Goal: Transaction & Acquisition: Purchase product/service

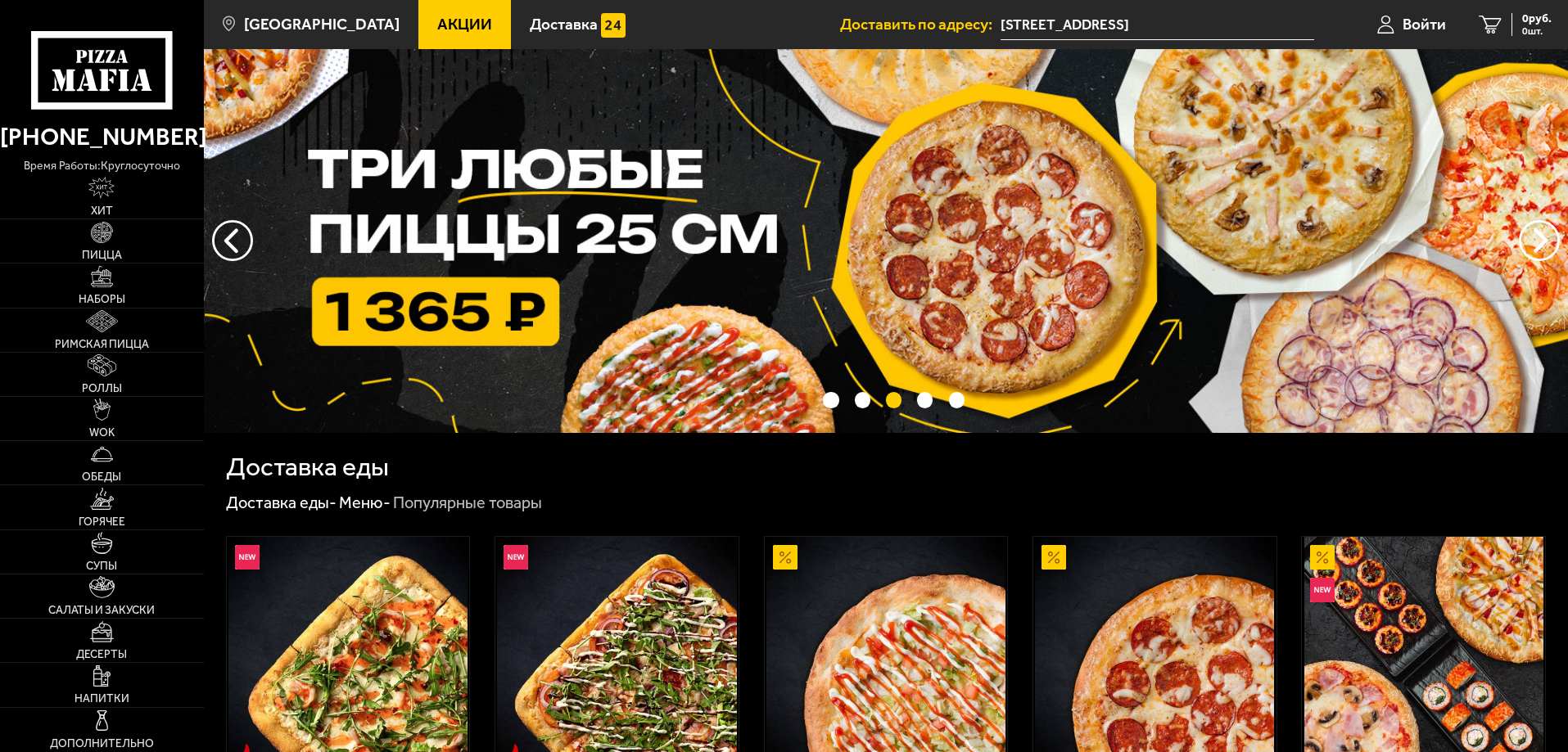
click at [437, 16] on span "Акции" at bounding box center [464, 24] width 55 height 15
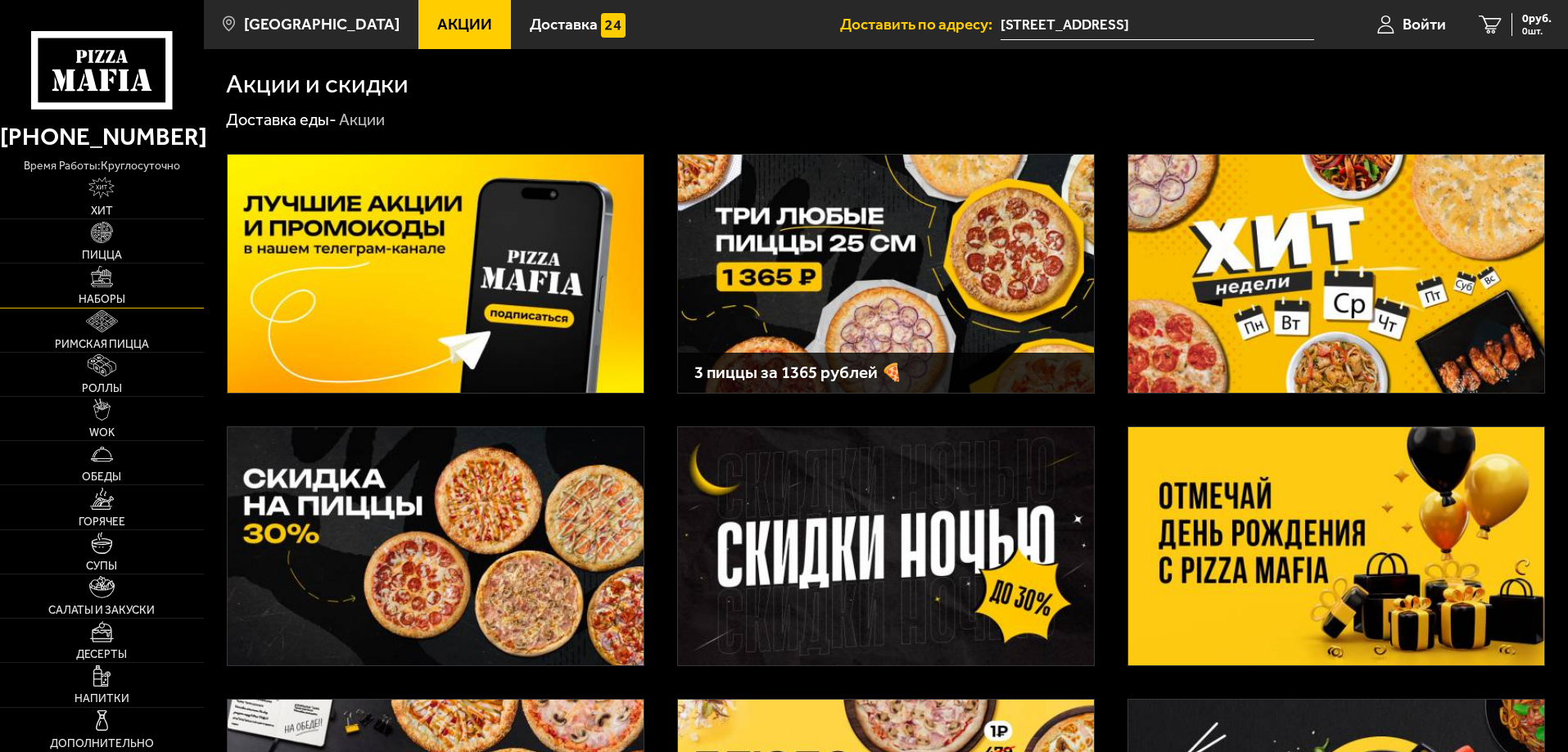
click at [63, 281] on link "Наборы" at bounding box center [102, 285] width 204 height 43
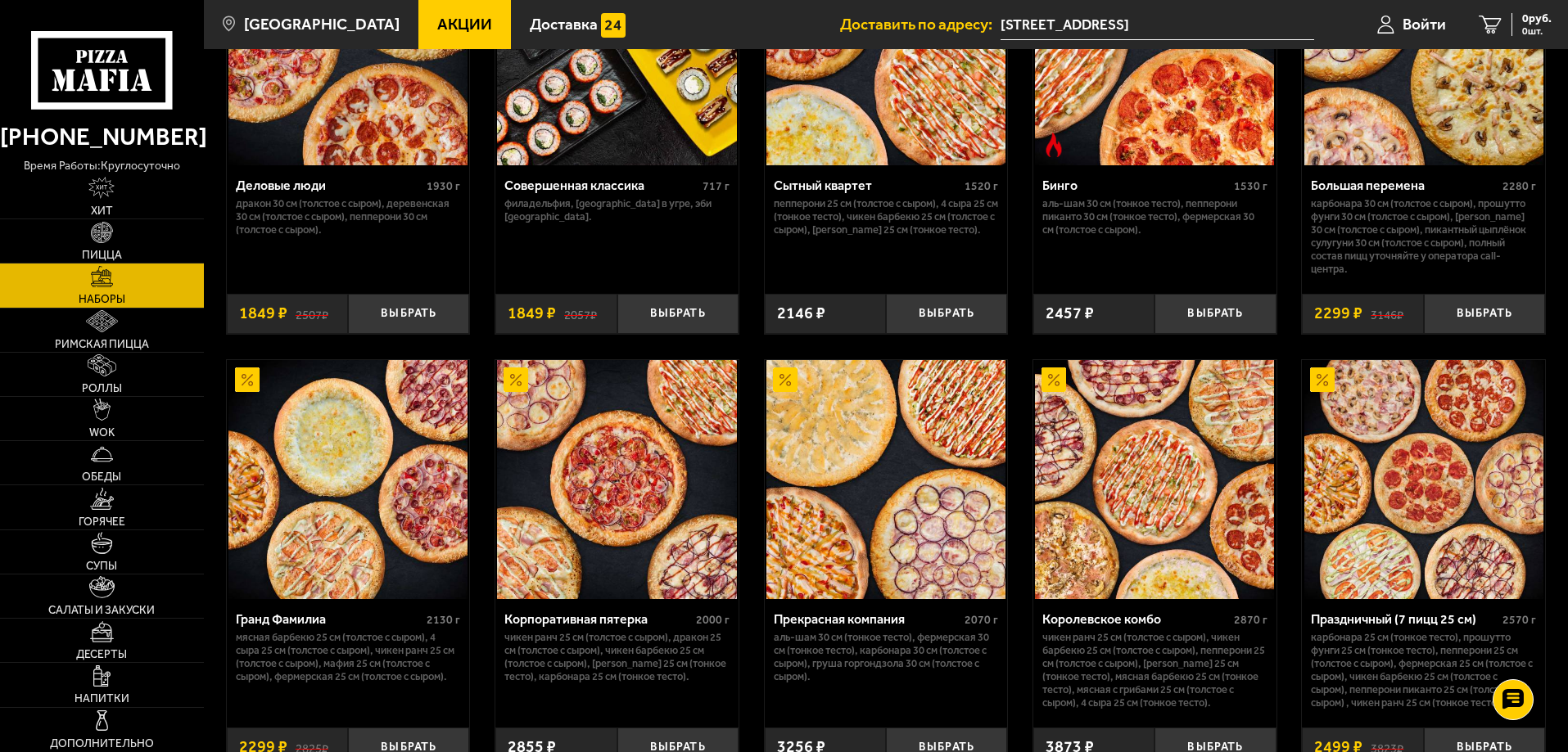
scroll to position [1964, 0]
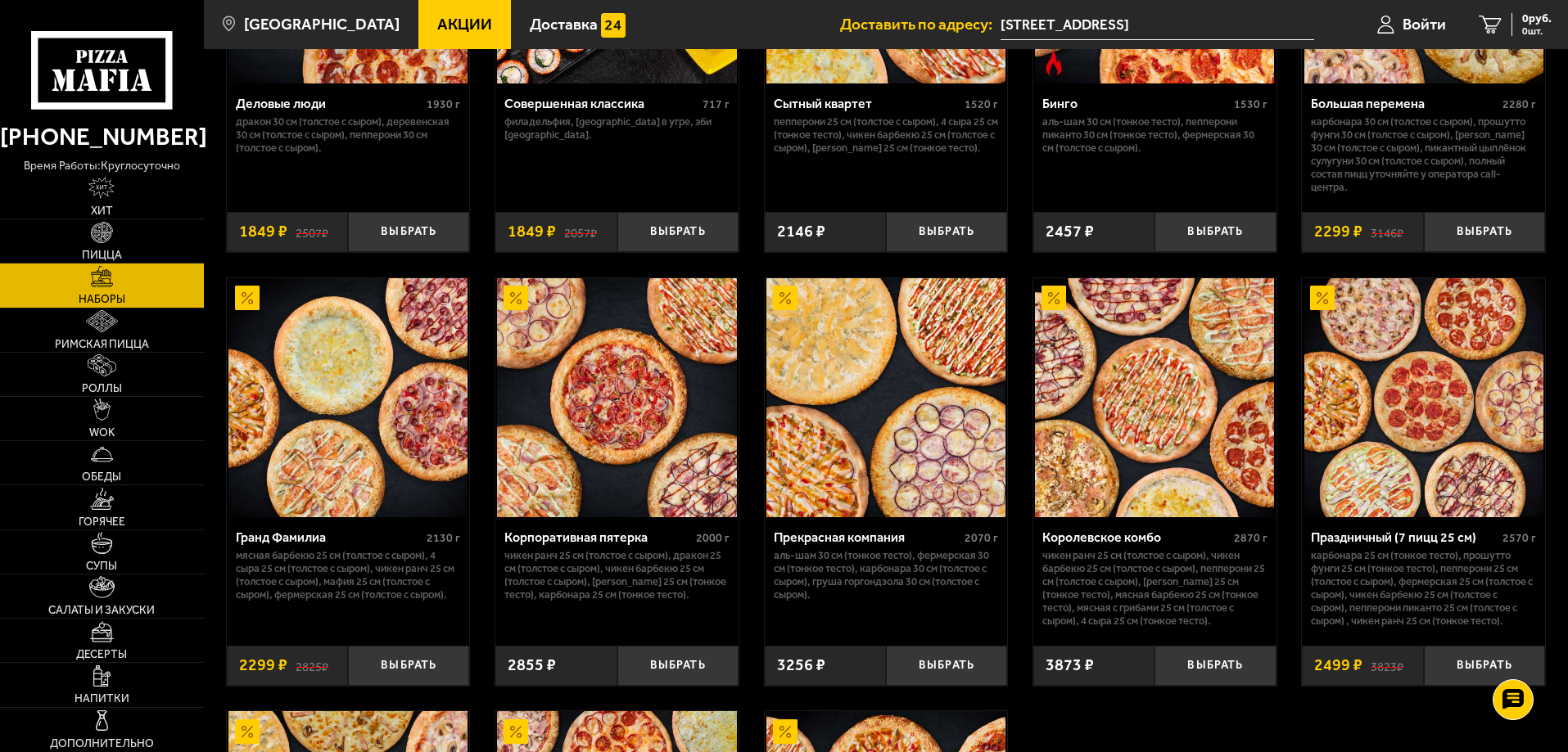
click at [1407, 512] on img at bounding box center [1424, 398] width 239 height 239
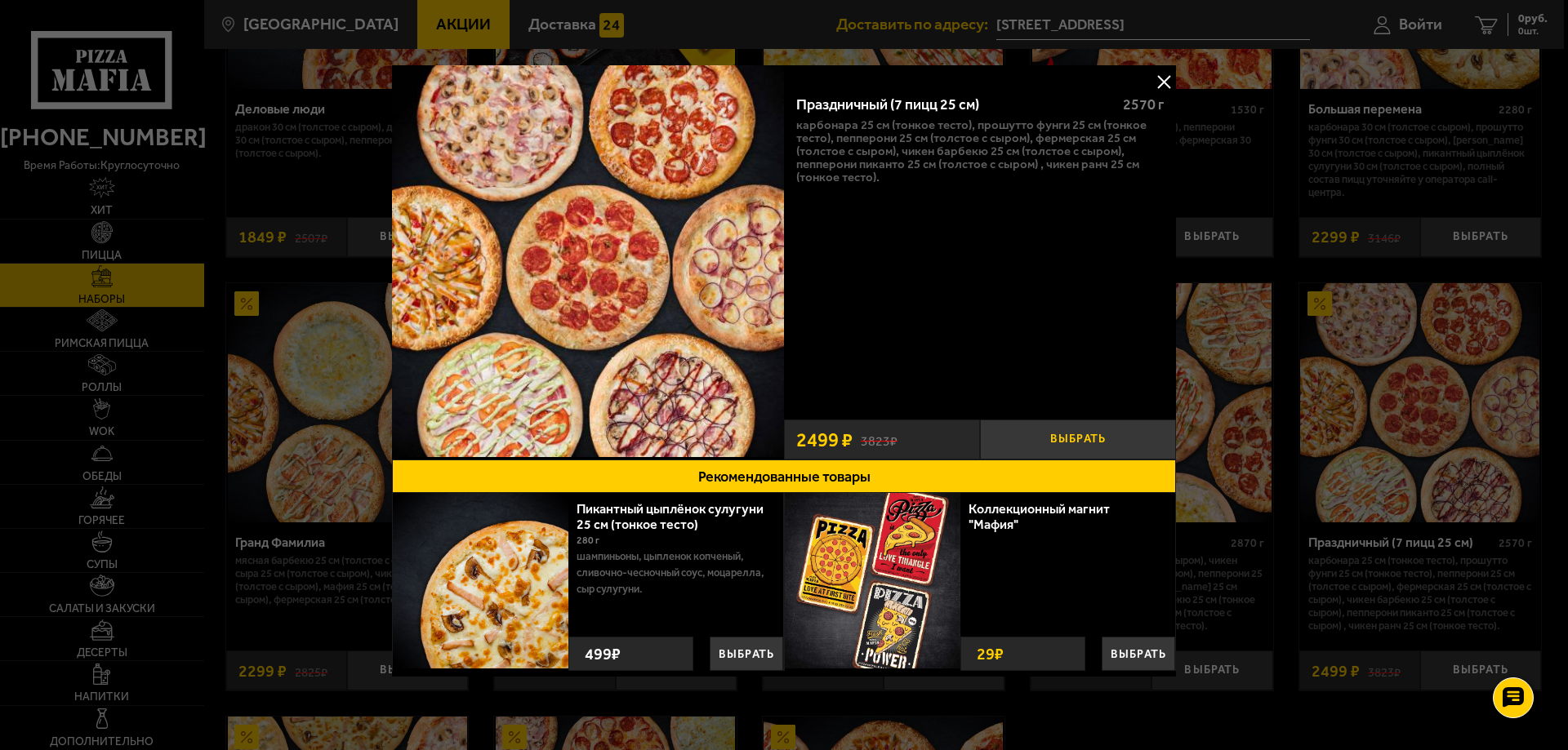
click at [1018, 430] on button "Выбрать" at bounding box center [1078, 440] width 196 height 40
click at [1164, 79] on button at bounding box center [1164, 82] width 25 height 25
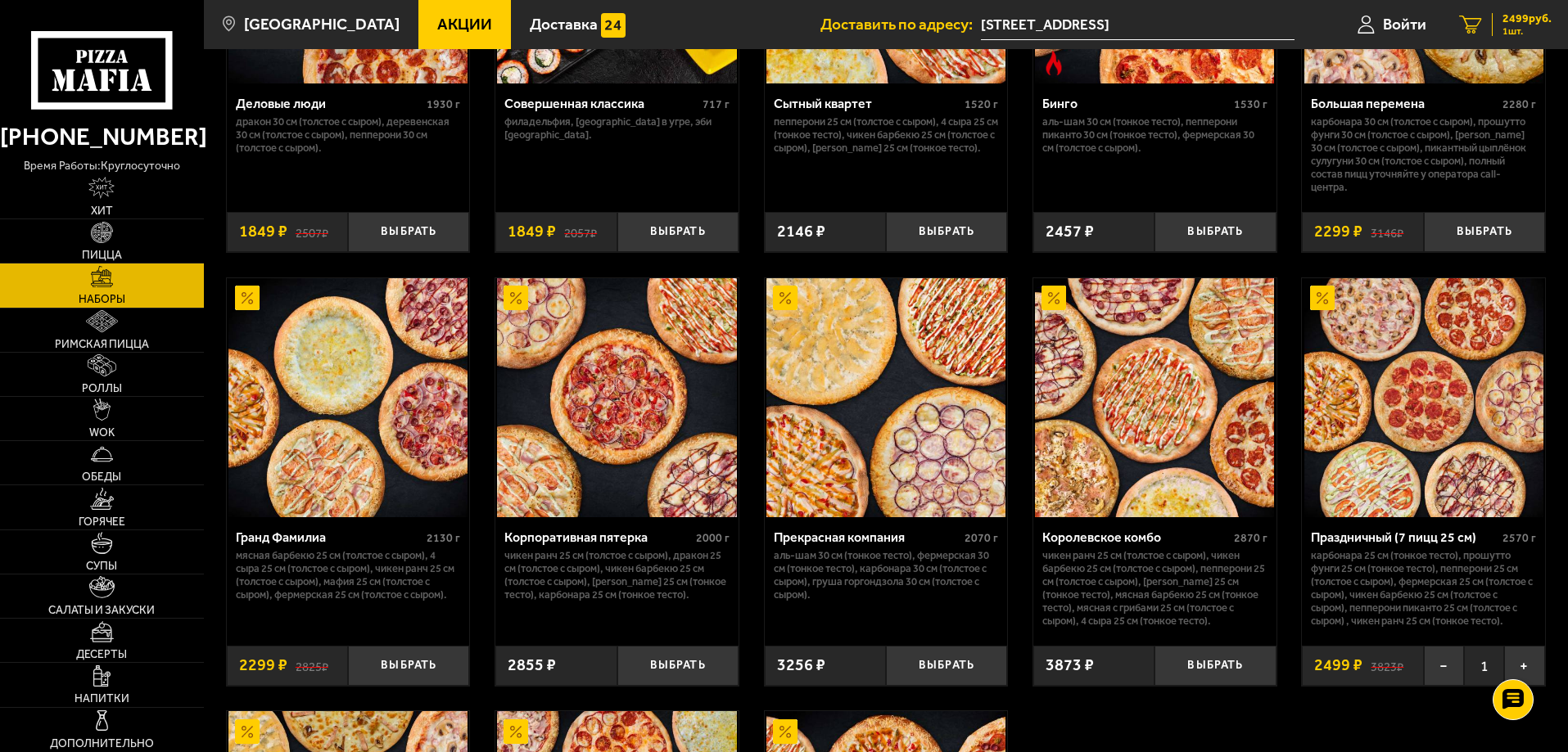
click at [1467, 19] on icon "1" at bounding box center [1471, 25] width 23 height 19
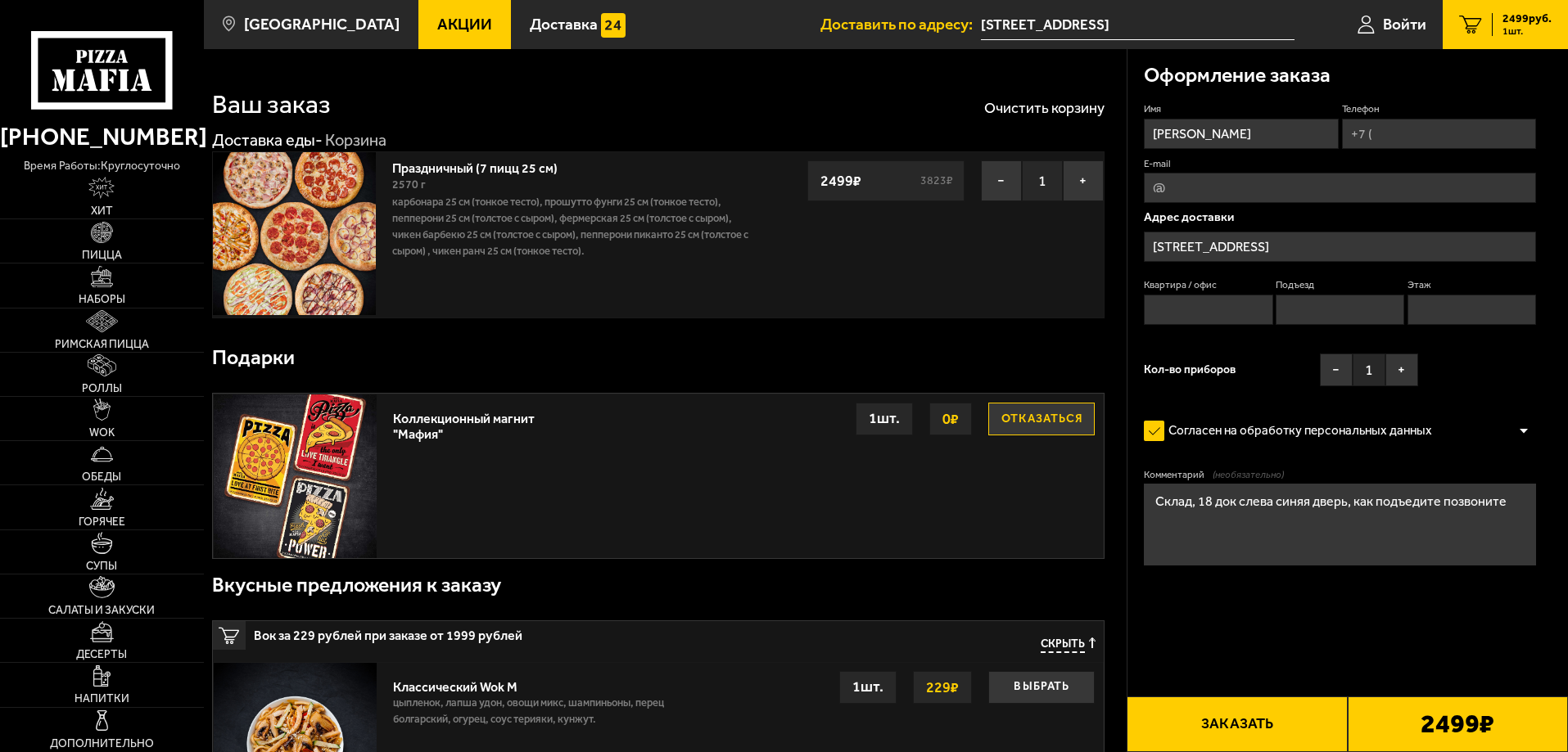
click at [1060, 415] on button "Отказаться" at bounding box center [1041, 419] width 107 height 33
click at [1016, 402] on div "Коллекционный магнит "Мафия" Выбрать 0 ₽ 1 шт." at bounding box center [745, 476] width 719 height 163
click at [1022, 410] on button "Выбрать" at bounding box center [1041, 419] width 107 height 33
click at [1385, 135] on input "Телефон" at bounding box center [1438, 133] width 194 height 30
drag, startPoint x: 1189, startPoint y: 147, endPoint x: 843, endPoint y: 156, distance: 346.1
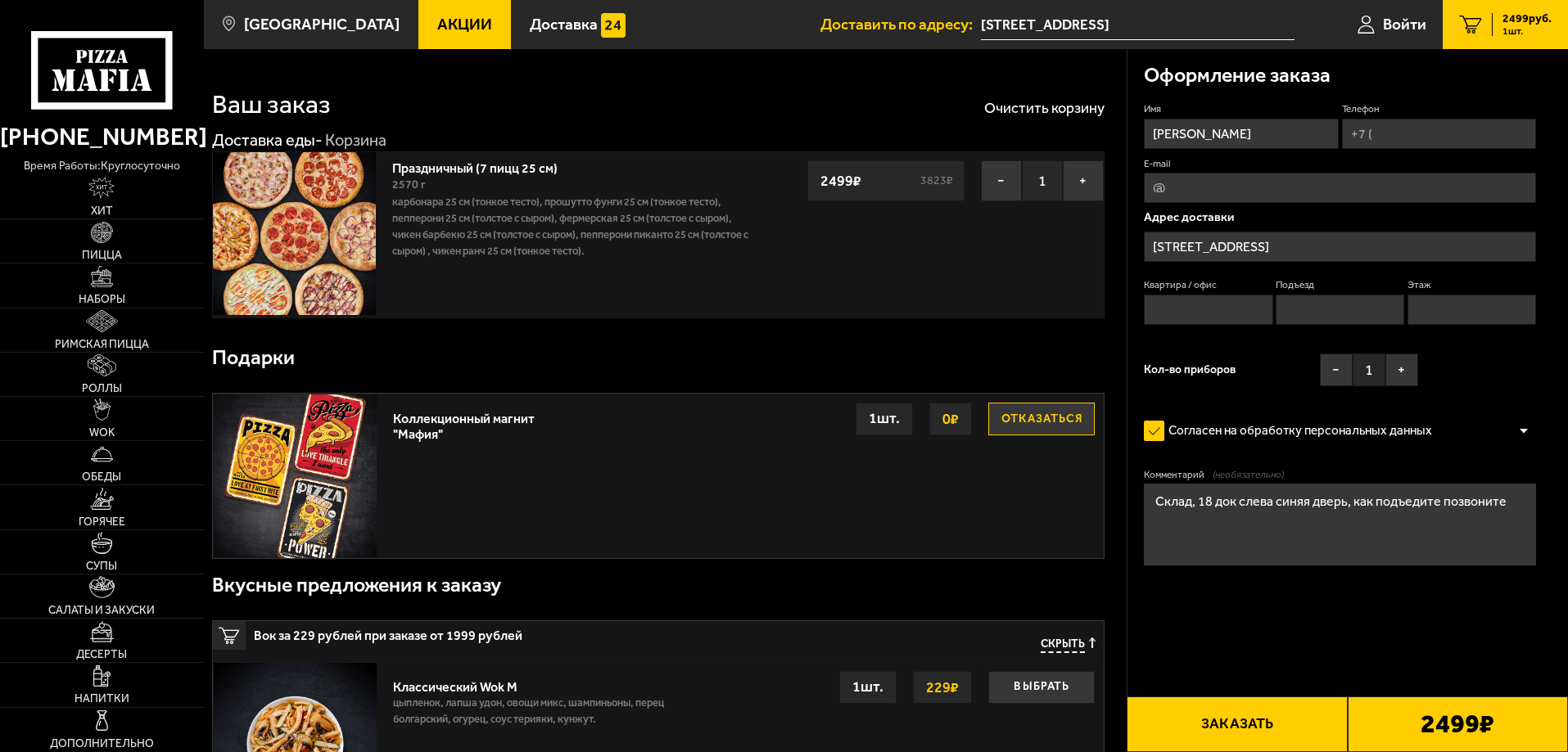
type input "H"
type input "р"
type input "Роман"
click at [1401, 135] on input "Телефон" at bounding box center [1438, 133] width 194 height 30
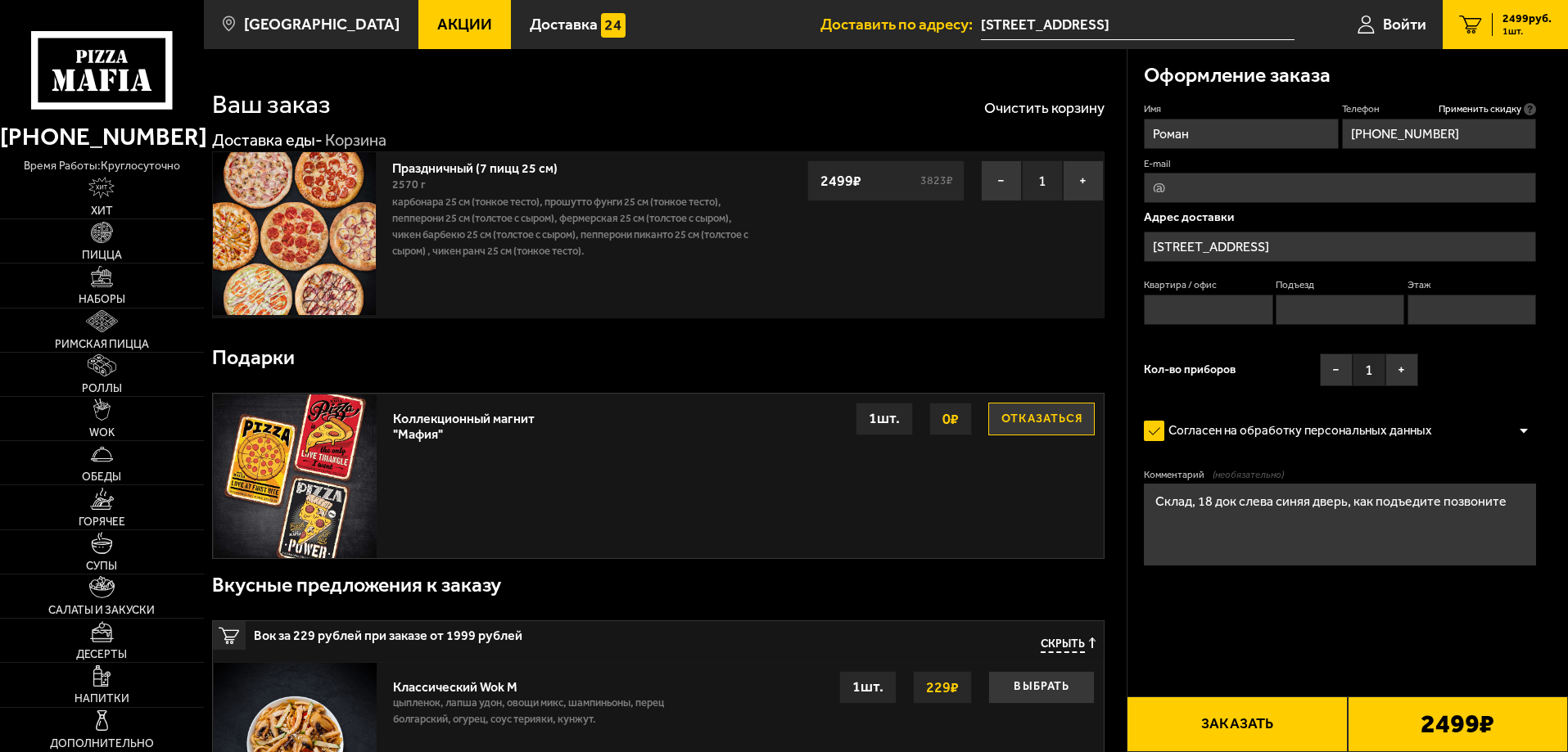
type input "[PHONE_NUMBER]"
click at [1172, 305] on input "Квартира / офис" at bounding box center [1208, 309] width 128 height 30
type input "0"
click at [1309, 309] on input "Подъезд" at bounding box center [1340, 309] width 128 height 30
type input "0"
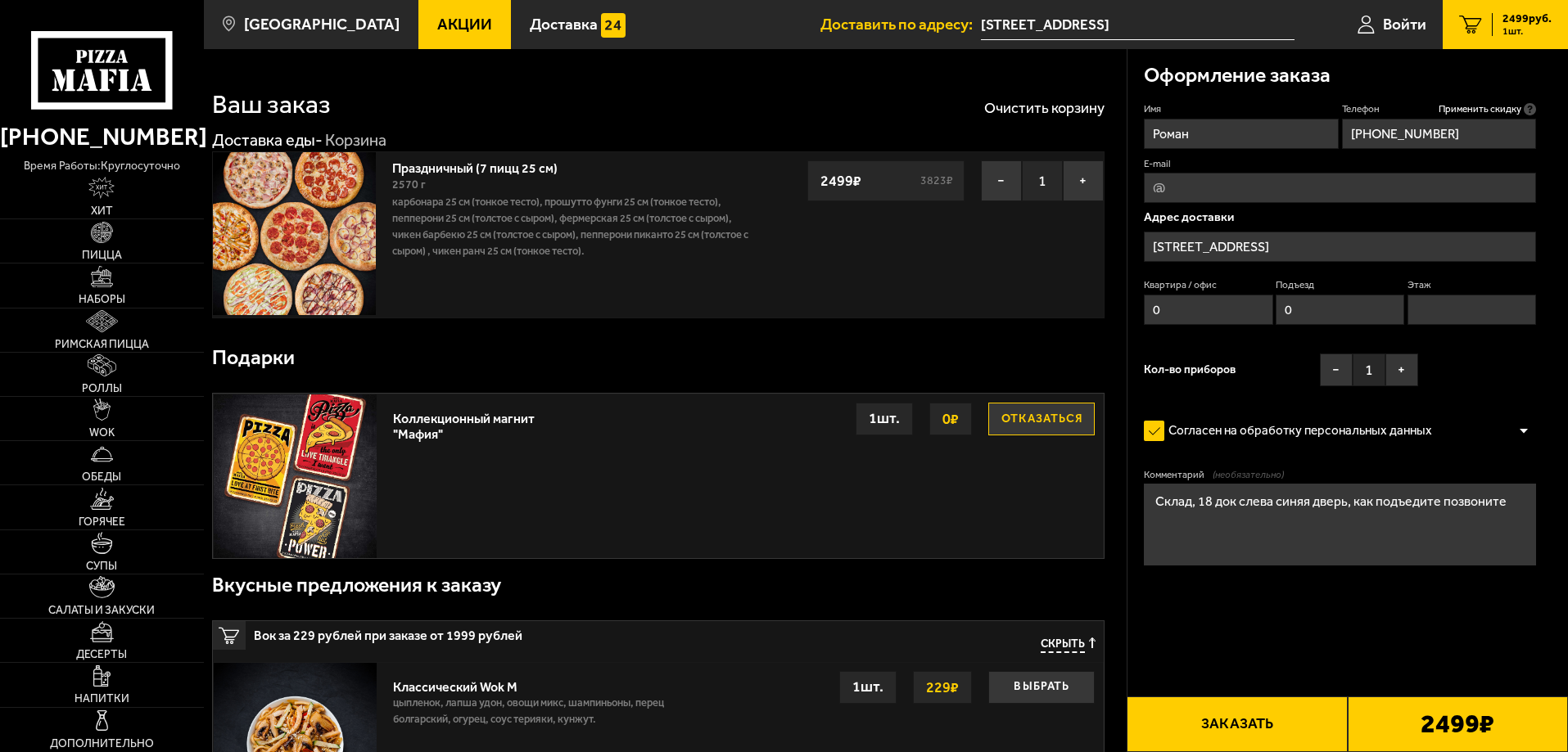
click at [1460, 320] on input "Этаж" at bounding box center [1471, 309] width 128 height 30
type input "0"
click at [1283, 716] on button "Заказать" at bounding box center [1237, 724] width 221 height 56
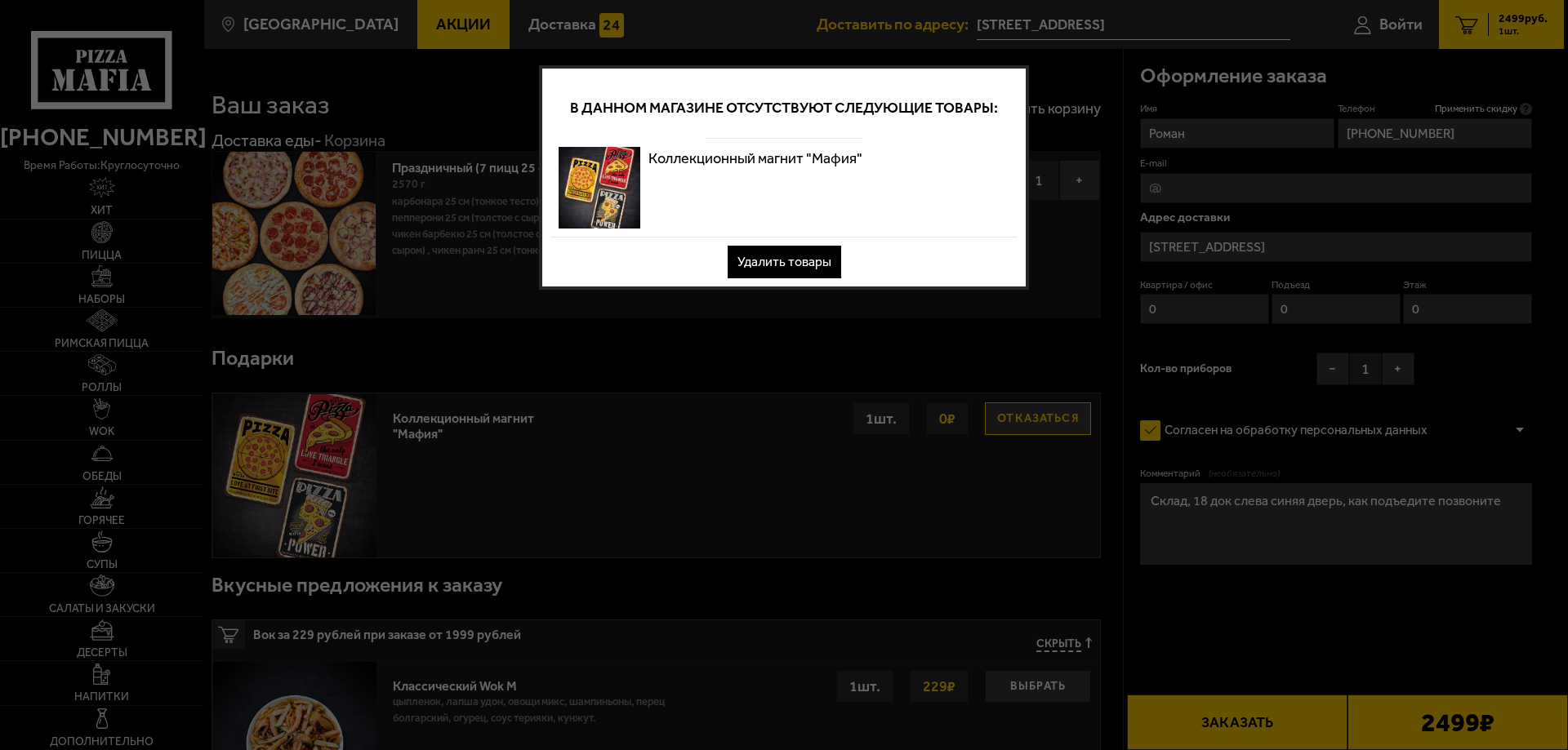
click at [754, 255] on button "Удалить товары" at bounding box center [784, 262] width 113 height 33
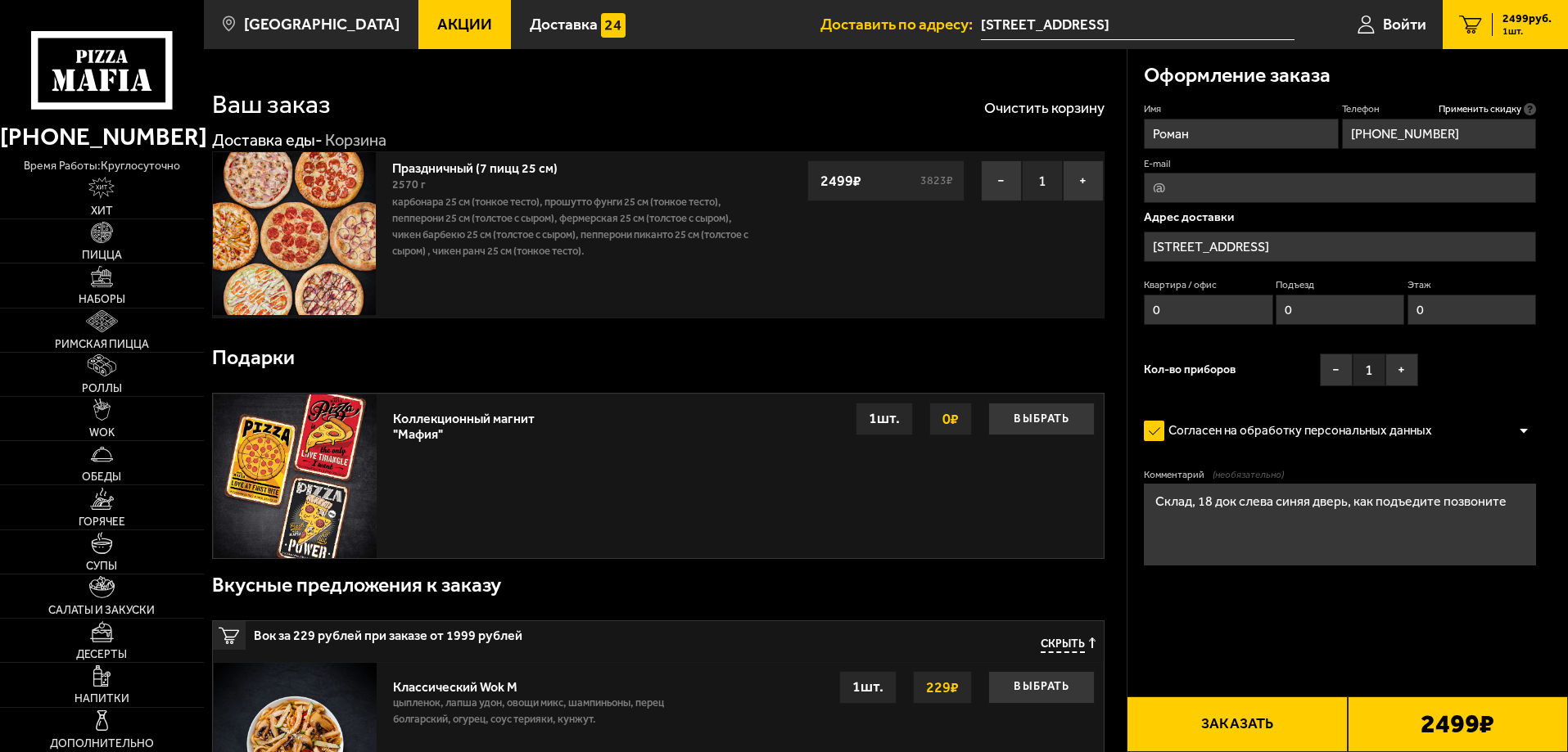
click at [1295, 713] on button "Заказать" at bounding box center [1237, 724] width 221 height 56
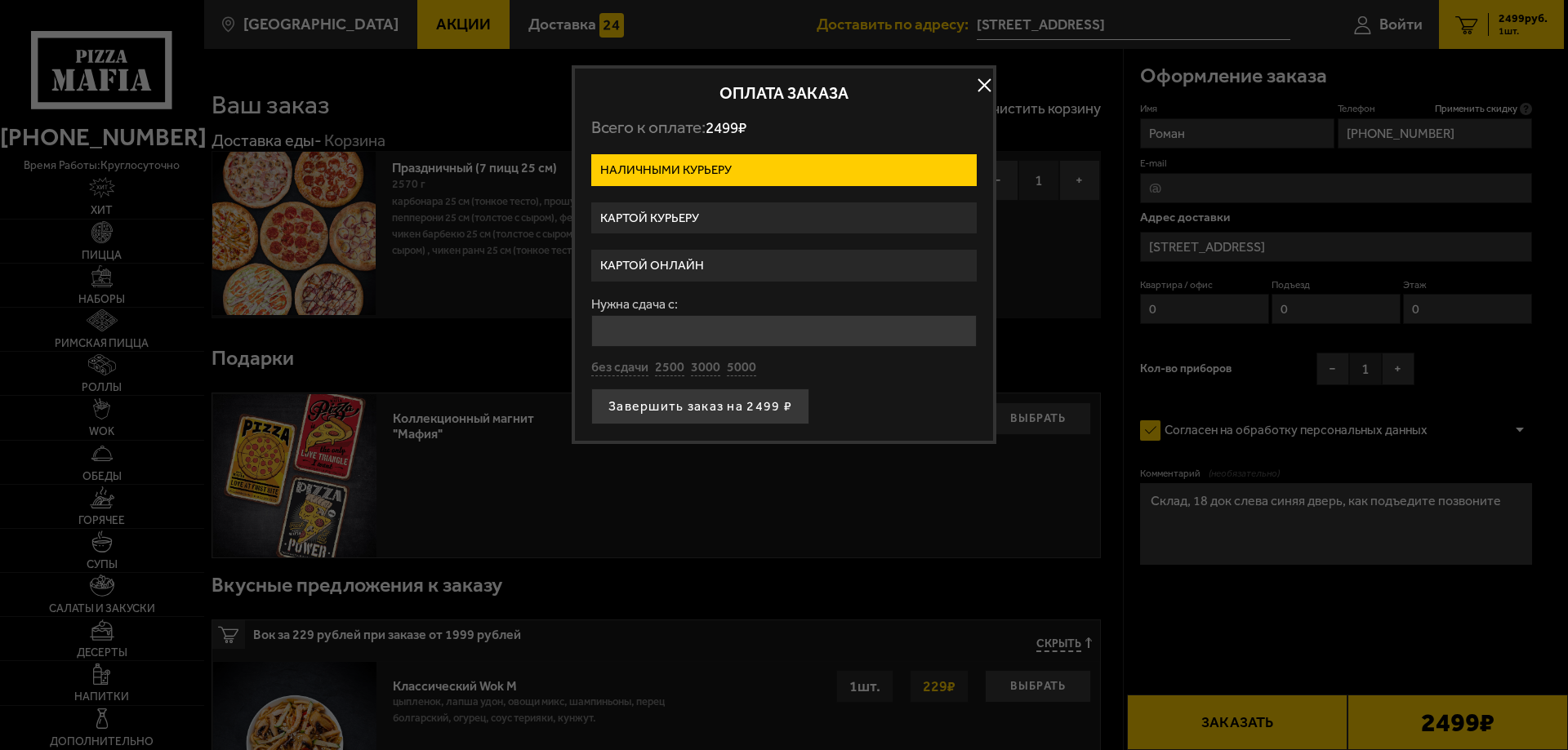
click at [659, 220] on label "Картой курьеру" at bounding box center [784, 218] width 385 height 32
click at [0, 0] on input "Картой курьеру" at bounding box center [0, 0] width 0 height 0
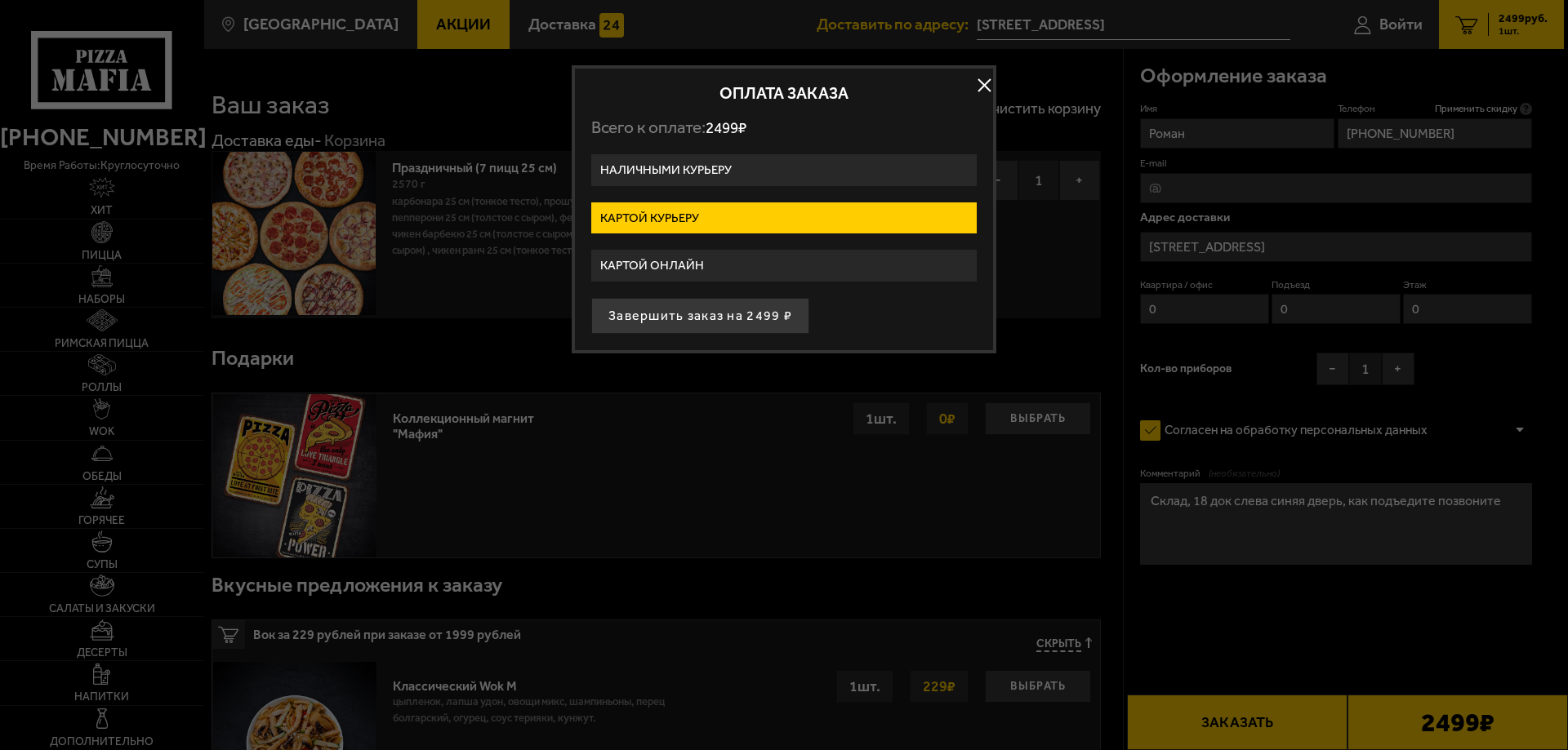
click at [684, 318] on button "Завершить заказ на 2499 ₽" at bounding box center [700, 315] width 218 height 36
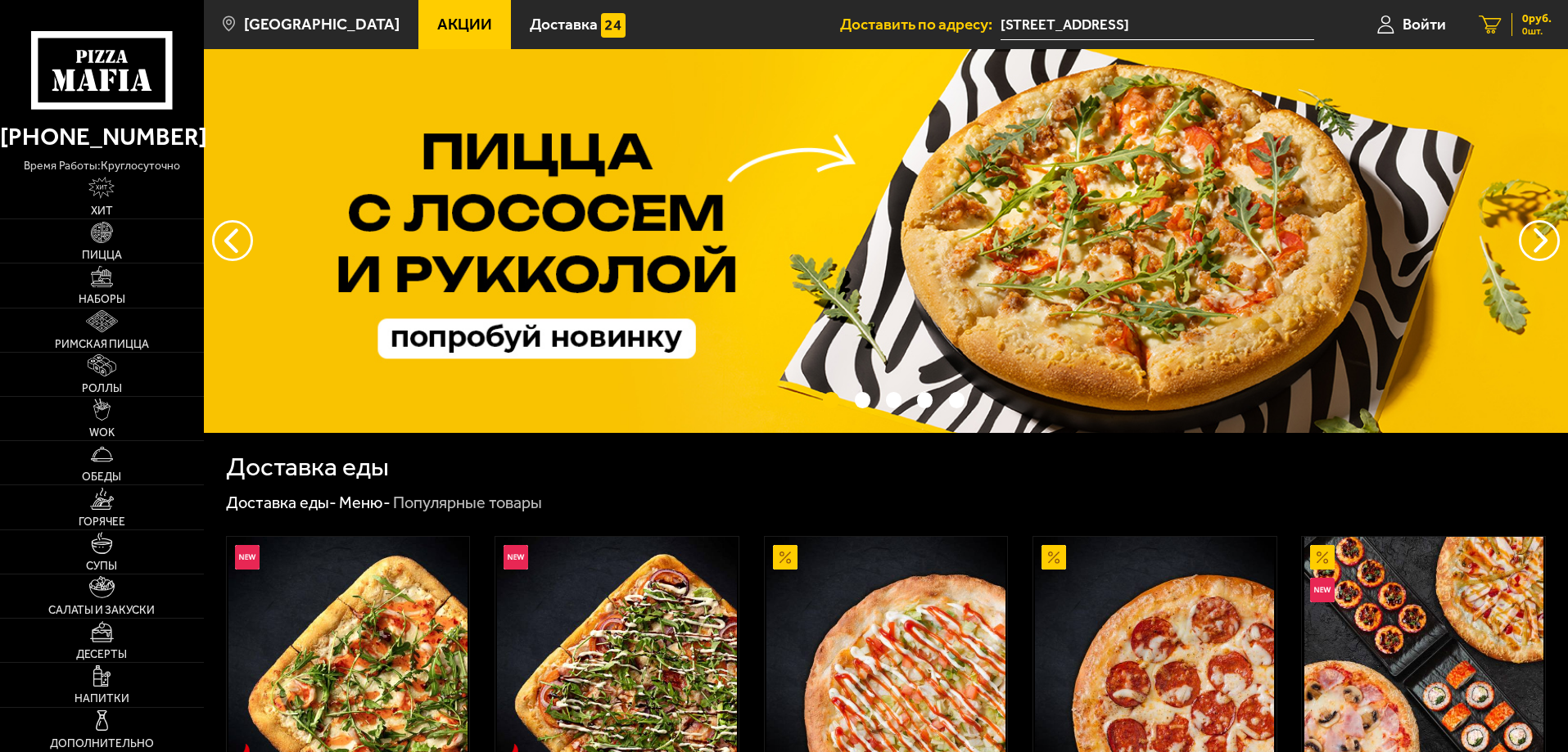
click at [1517, 22] on div "0 руб. 0 шт." at bounding box center [1531, 25] width 40 height 23
